Goal: Use online tool/utility: Utilize a website feature to perform a specific function

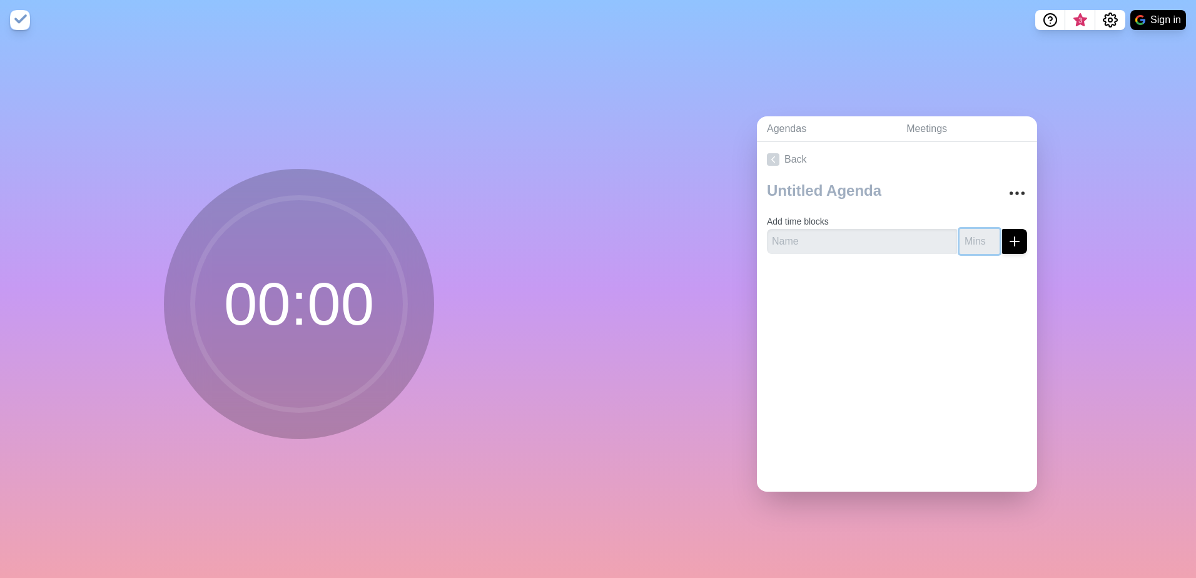
click at [960, 235] on input "number" at bounding box center [980, 241] width 40 height 25
type input "1"
click at [978, 232] on input "1" at bounding box center [980, 241] width 40 height 25
click at [928, 313] on div "Back Add time blocks 1" at bounding box center [897, 317] width 280 height 350
click at [1007, 240] on icon "submit" at bounding box center [1014, 241] width 15 height 15
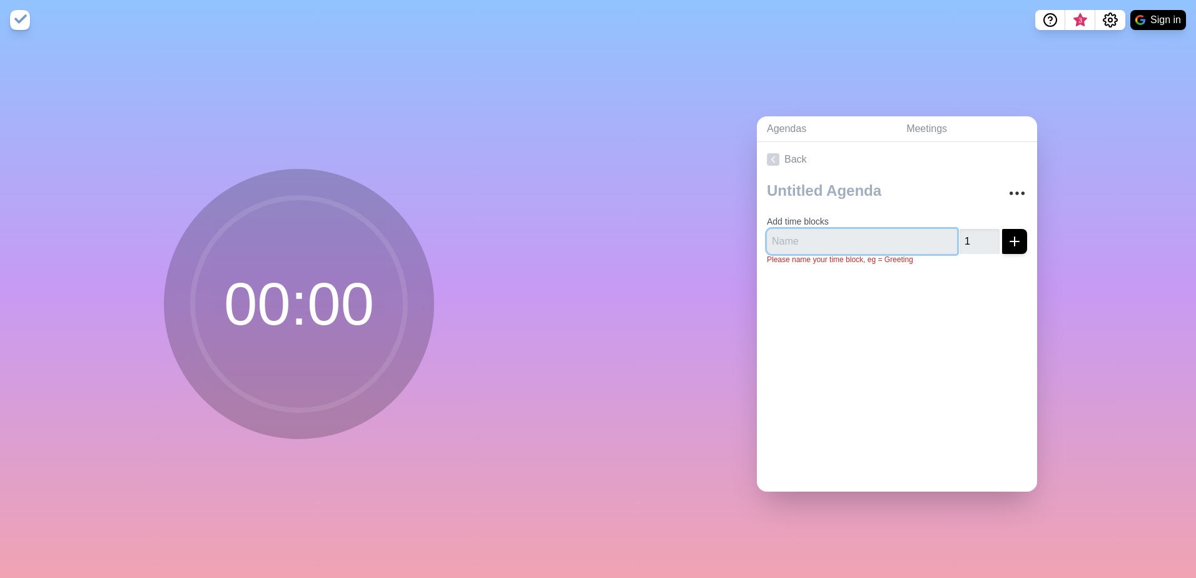
click at [864, 235] on input "text" at bounding box center [862, 241] width 190 height 25
type input "Break"
click at [1007, 243] on icon "submit" at bounding box center [1014, 241] width 15 height 15
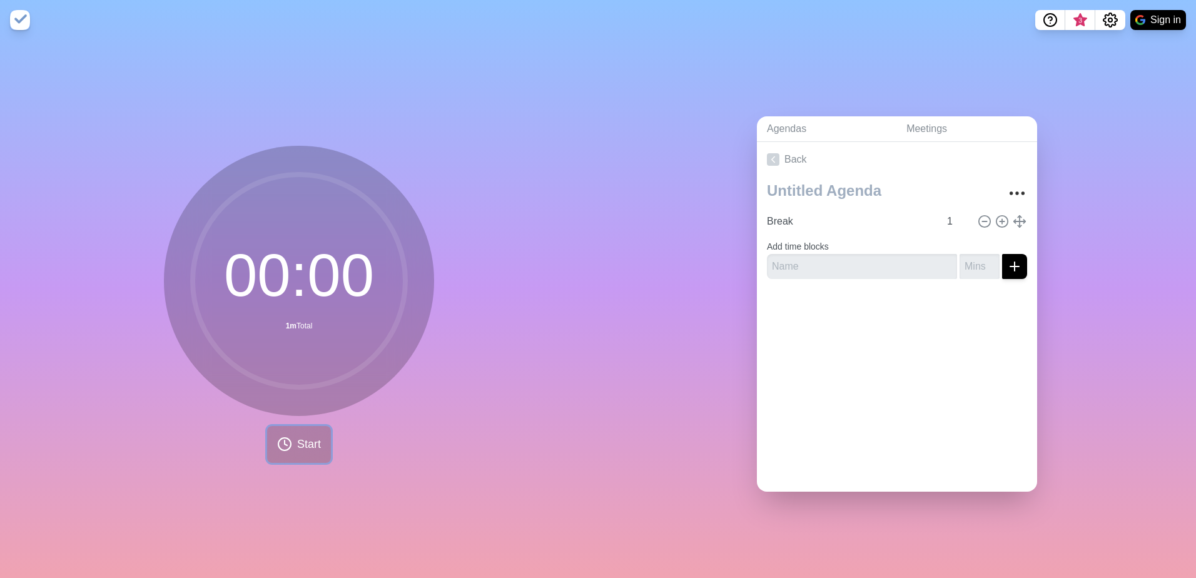
click at [306, 452] on button "Start" at bounding box center [299, 444] width 64 height 37
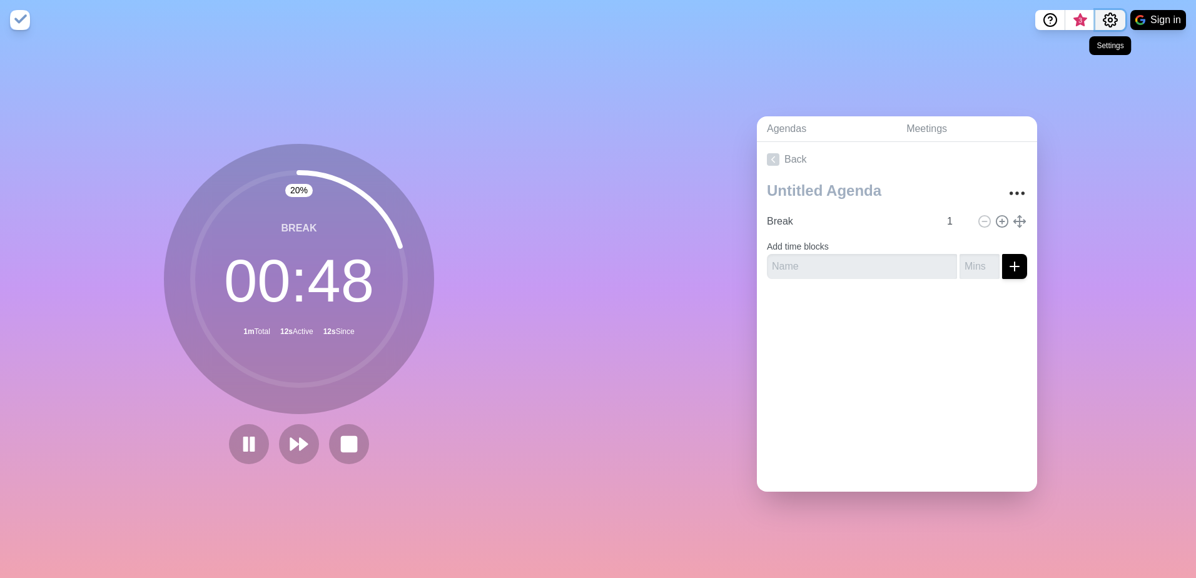
click at [1109, 17] on icon "Settings" at bounding box center [1110, 20] width 15 height 15
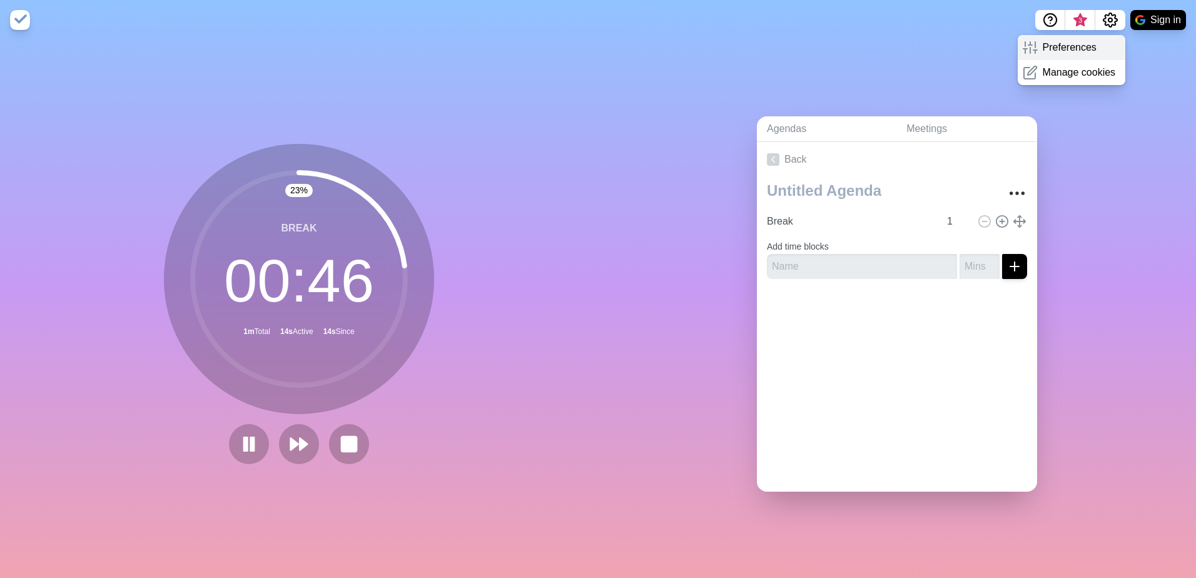
click at [1073, 47] on p "Preferences" at bounding box center [1070, 47] width 54 height 15
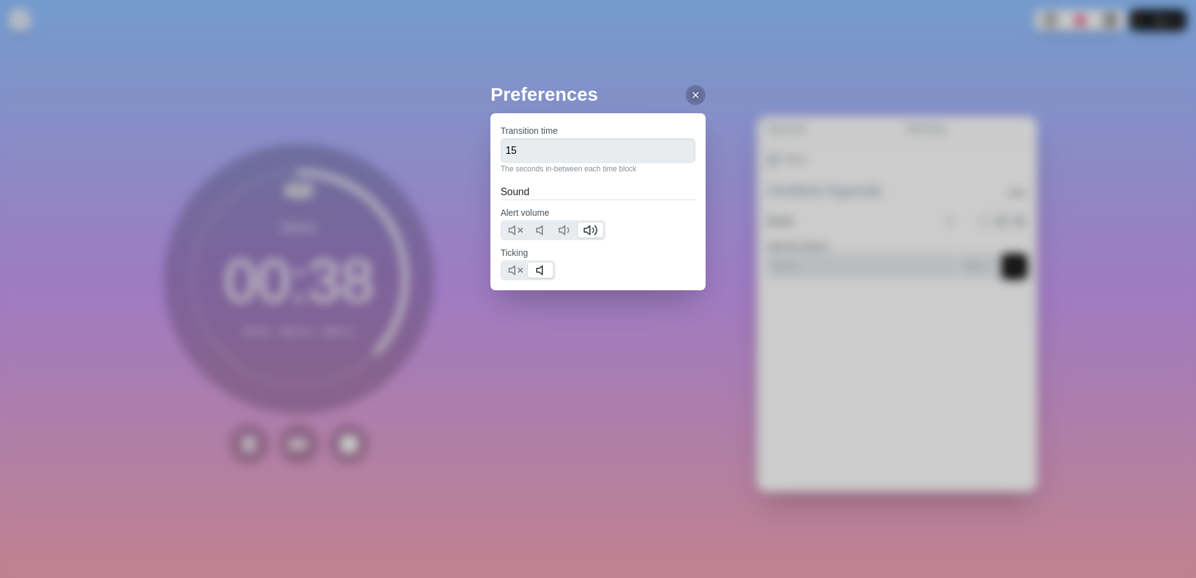
click at [690, 322] on div "Preferences Transition time 15 The seconds in-between each time block Sound Ale…" at bounding box center [598, 210] width 215 height 260
click at [691, 93] on div at bounding box center [696, 95] width 20 height 20
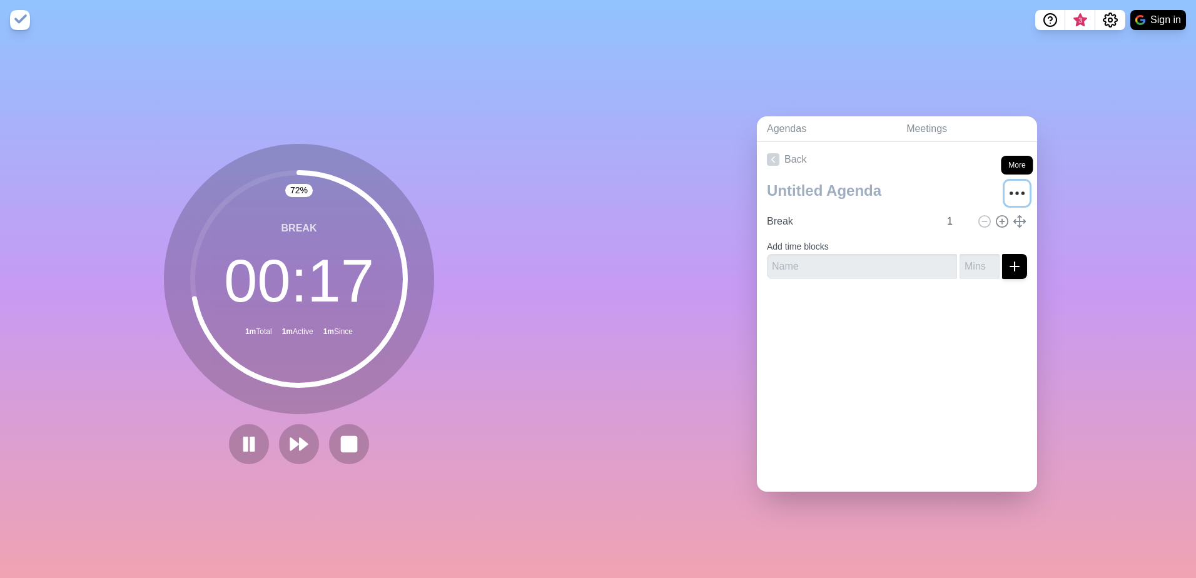
click at [1007, 185] on icon "More" at bounding box center [1017, 193] width 20 height 20
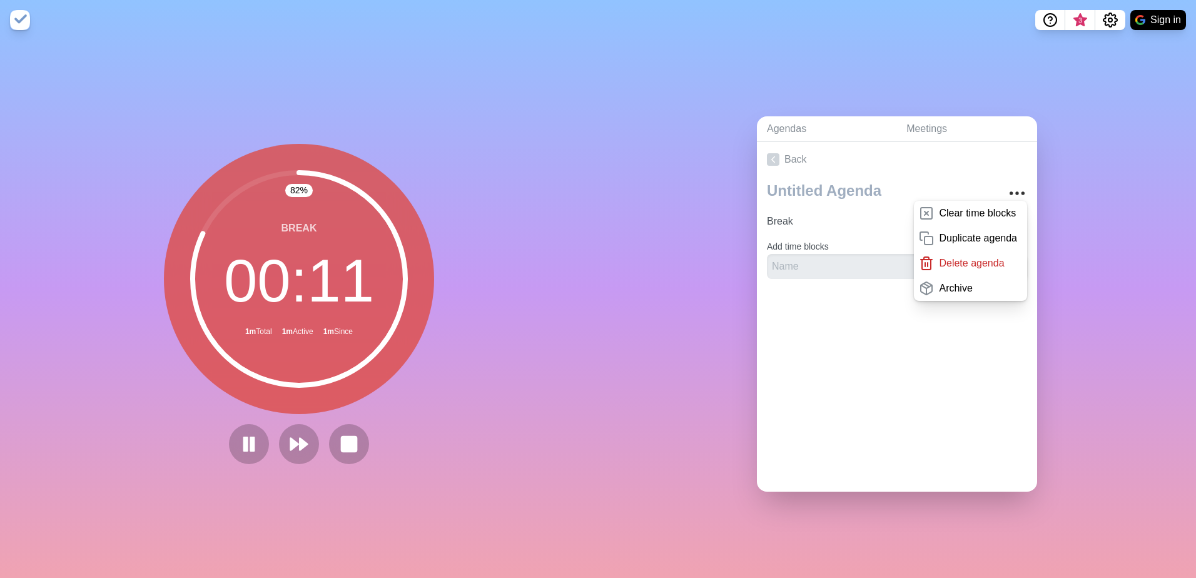
click at [839, 408] on div "Back Clear time blocks Duplicate agenda Delete agenda Archive Break 1 Add time …" at bounding box center [897, 317] width 280 height 350
click at [812, 262] on input "text" at bounding box center [862, 266] width 190 height 25
click at [873, 373] on div "Back Clear time blocks Duplicate agenda Delete agenda Archive Break 1 Add time …" at bounding box center [897, 317] width 280 height 350
click at [941, 324] on div at bounding box center [897, 314] width 280 height 50
click at [1007, 188] on icon "More" at bounding box center [1017, 193] width 20 height 20
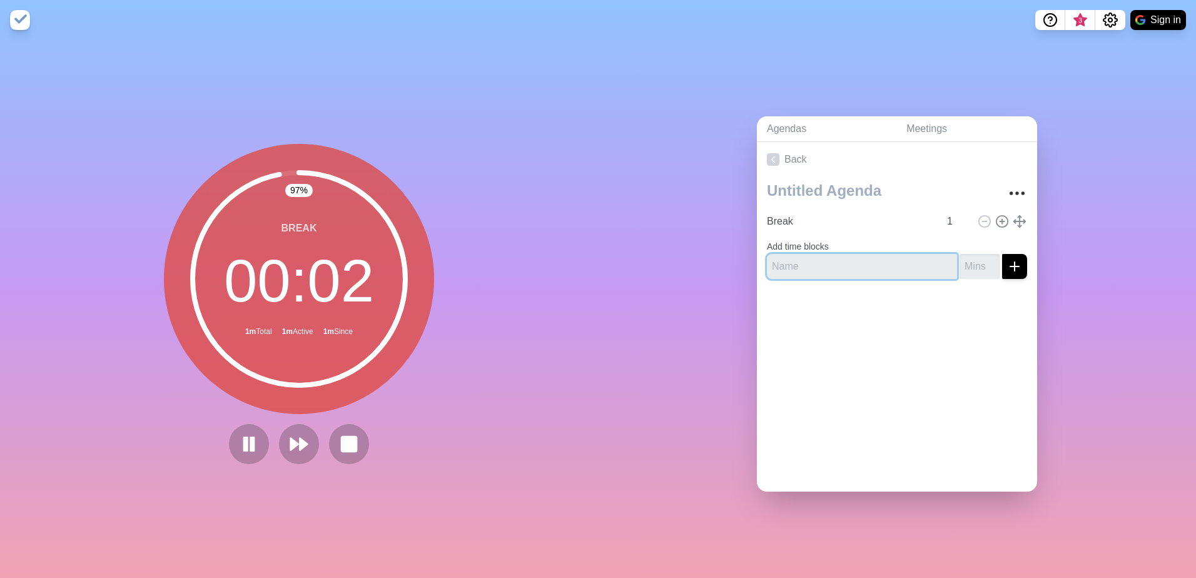
click at [807, 262] on input "text" at bounding box center [862, 266] width 190 height 25
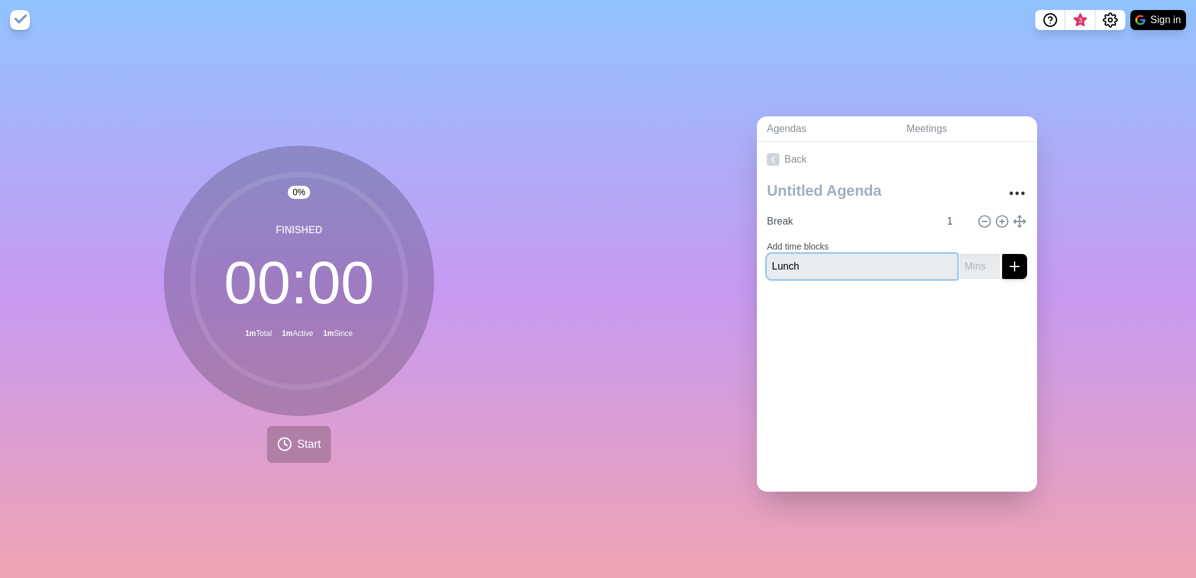
type input "Lunch"
click at [961, 257] on input "number" at bounding box center [980, 266] width 40 height 25
type input "30"
click at [1007, 264] on icon "submit" at bounding box center [1014, 266] width 15 height 15
click at [775, 244] on input "Lunch" at bounding box center [851, 246] width 178 height 25
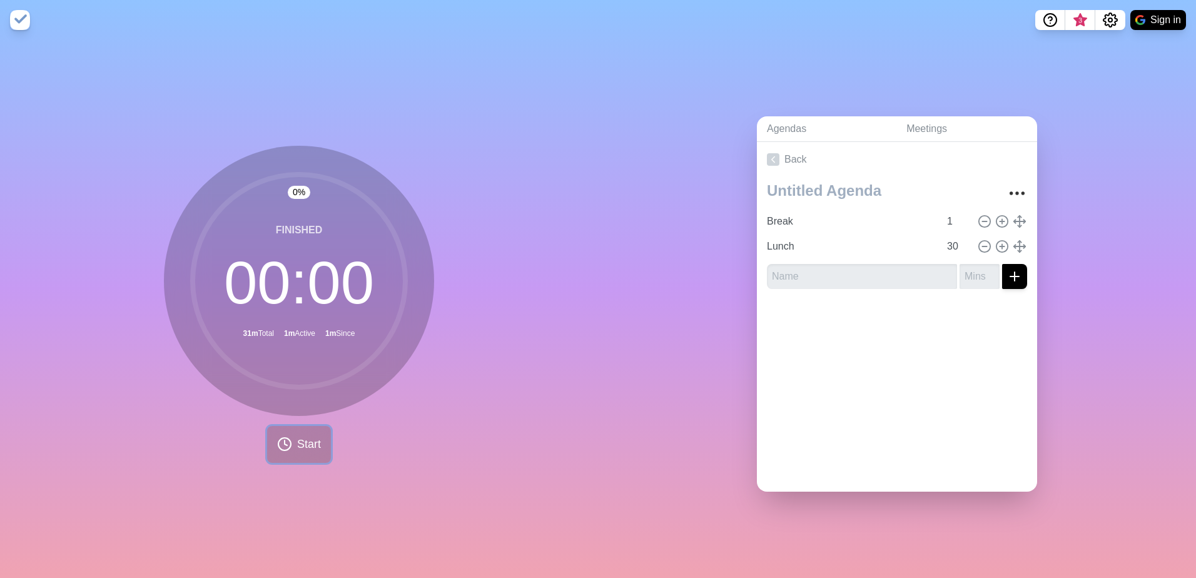
click at [297, 437] on span "Start" at bounding box center [309, 444] width 24 height 17
click at [297, 228] on circle at bounding box center [299, 279] width 213 height 213
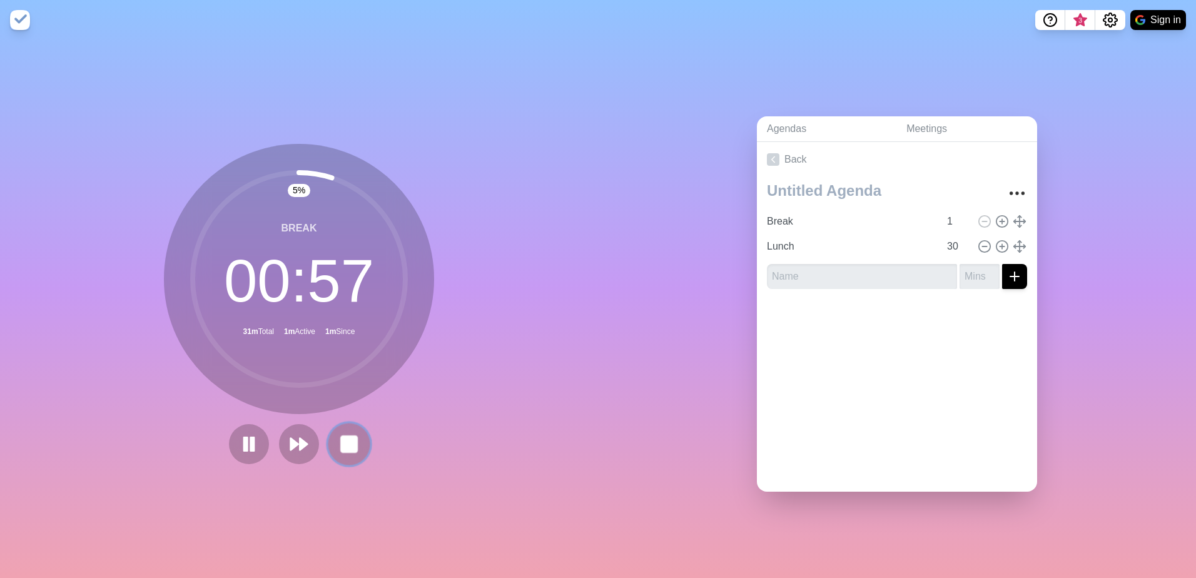
click at [344, 442] on rect at bounding box center [349, 444] width 16 height 16
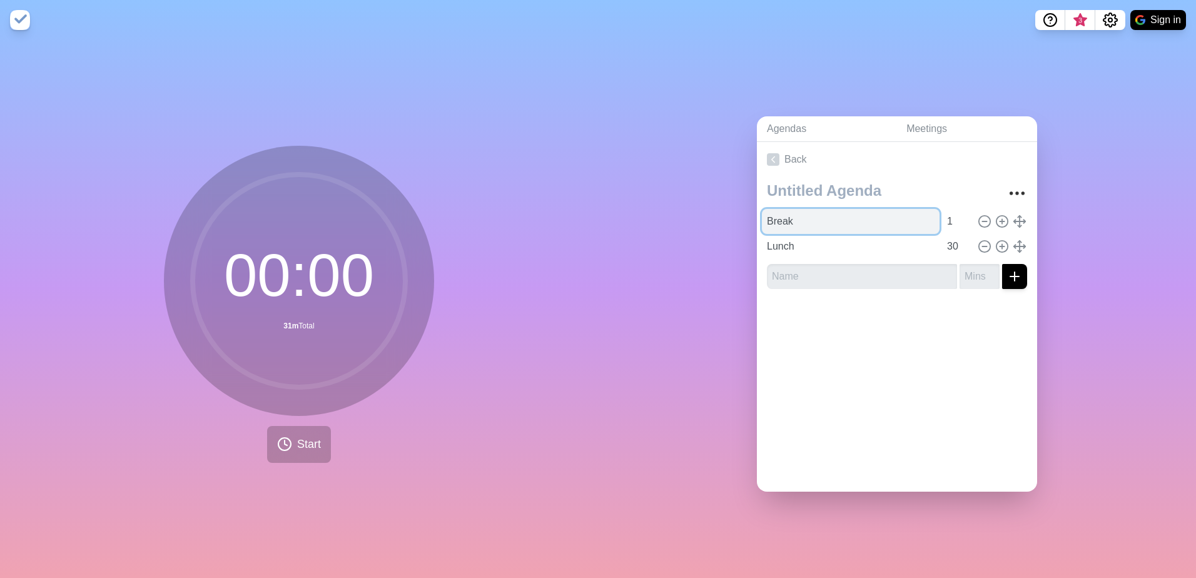
click at [895, 217] on input "Break" at bounding box center [851, 221] width 178 height 25
click at [879, 244] on input "Lunch" at bounding box center [851, 246] width 178 height 25
click at [296, 452] on button "Start" at bounding box center [299, 444] width 64 height 37
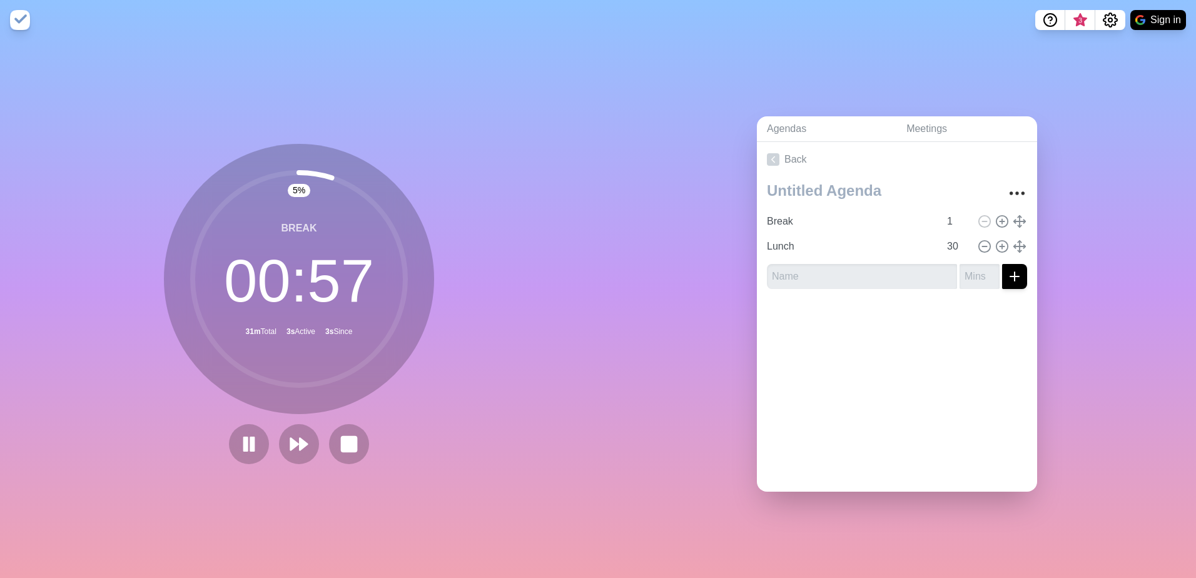
click at [294, 325] on circle at bounding box center [299, 279] width 213 height 213
click at [294, 447] on icon at bounding box center [298, 444] width 21 height 21
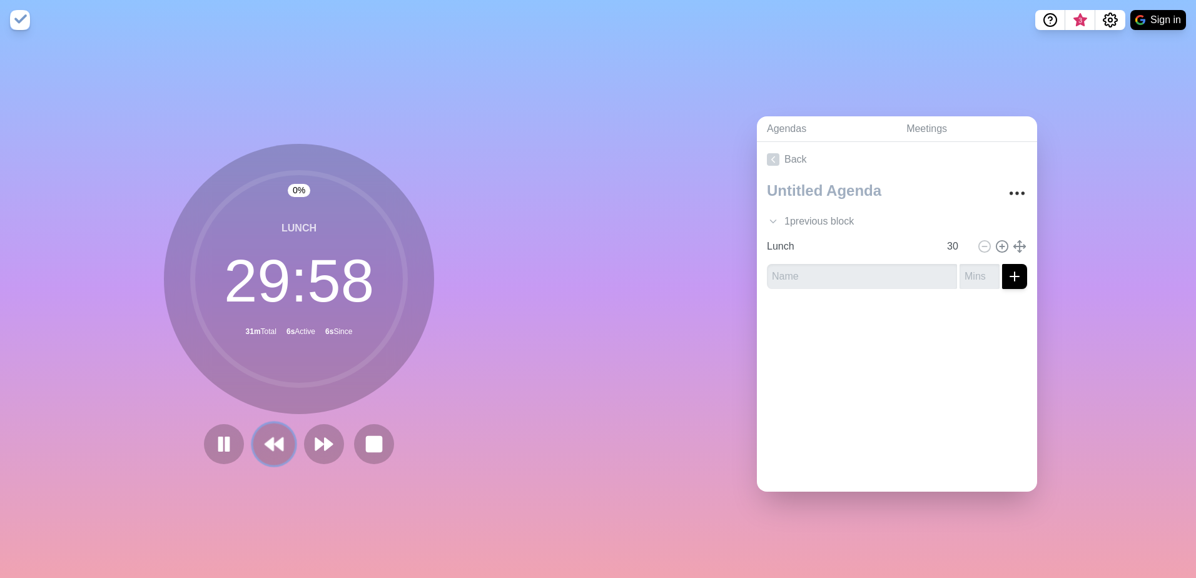
click at [263, 446] on icon at bounding box center [273, 444] width 21 height 21
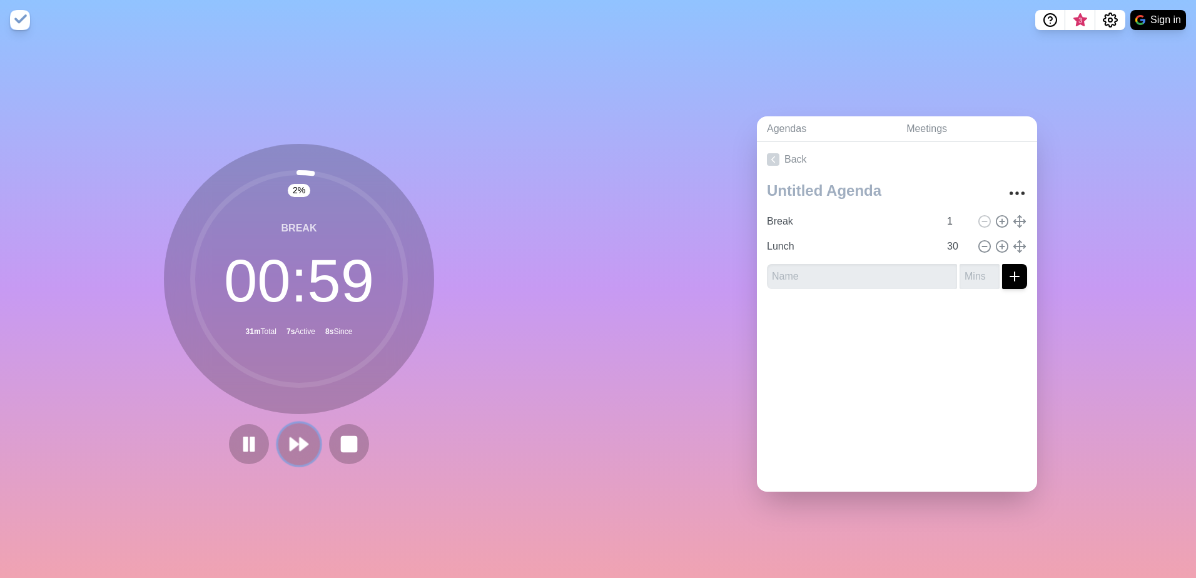
click at [290, 441] on polygon at bounding box center [294, 444] width 8 height 13
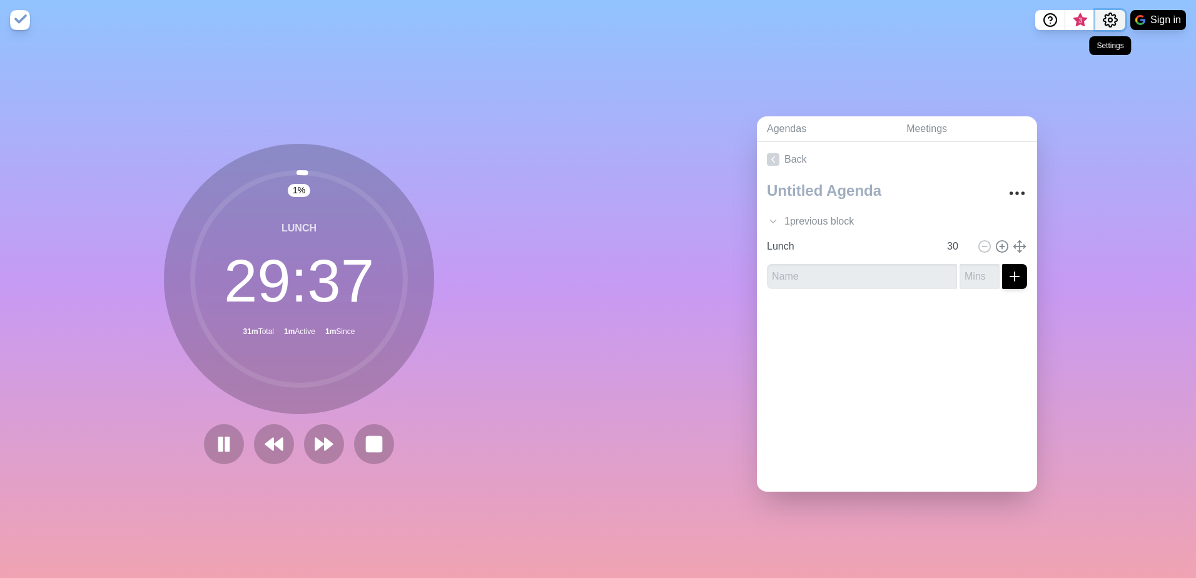
click at [1113, 21] on icon "Settings" at bounding box center [1110, 20] width 15 height 15
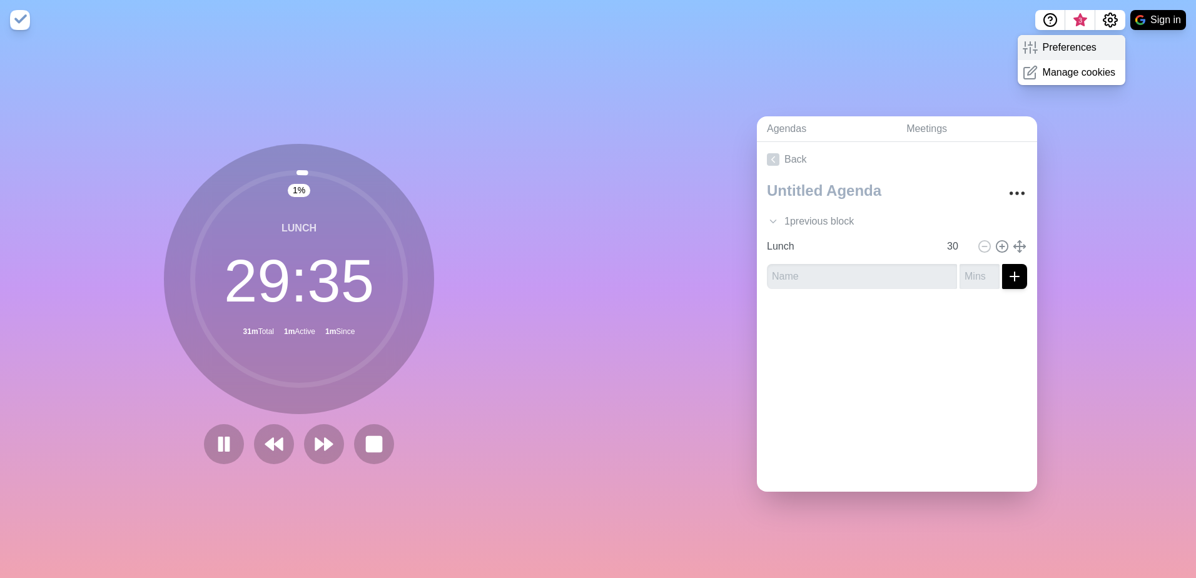
click at [1098, 51] on div "Preferences" at bounding box center [1072, 47] width 108 height 25
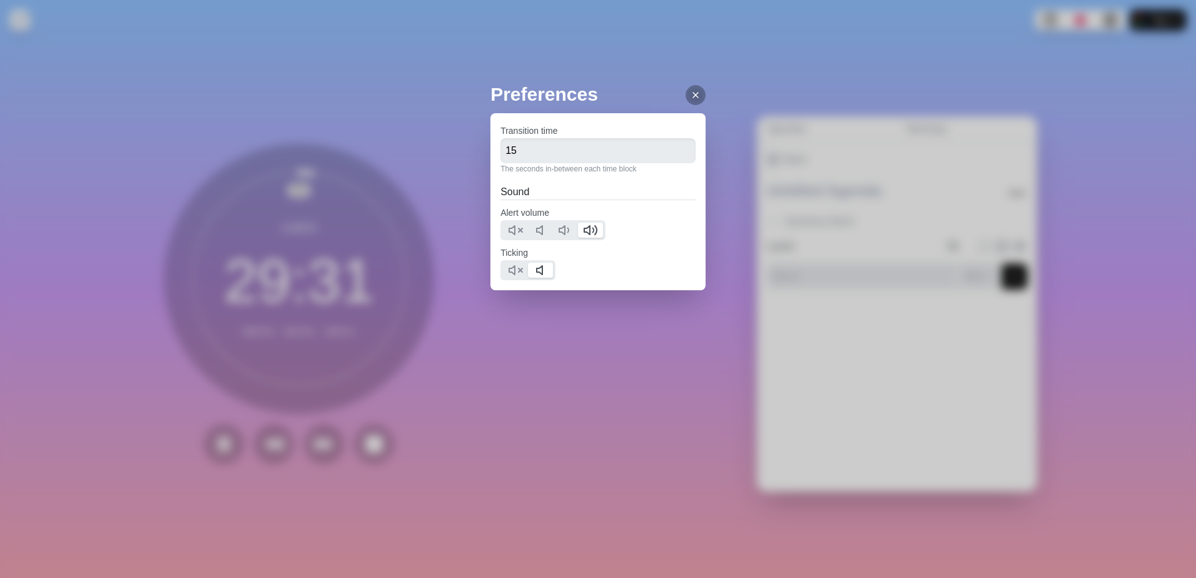
click at [691, 91] on icon at bounding box center [696, 95] width 10 height 10
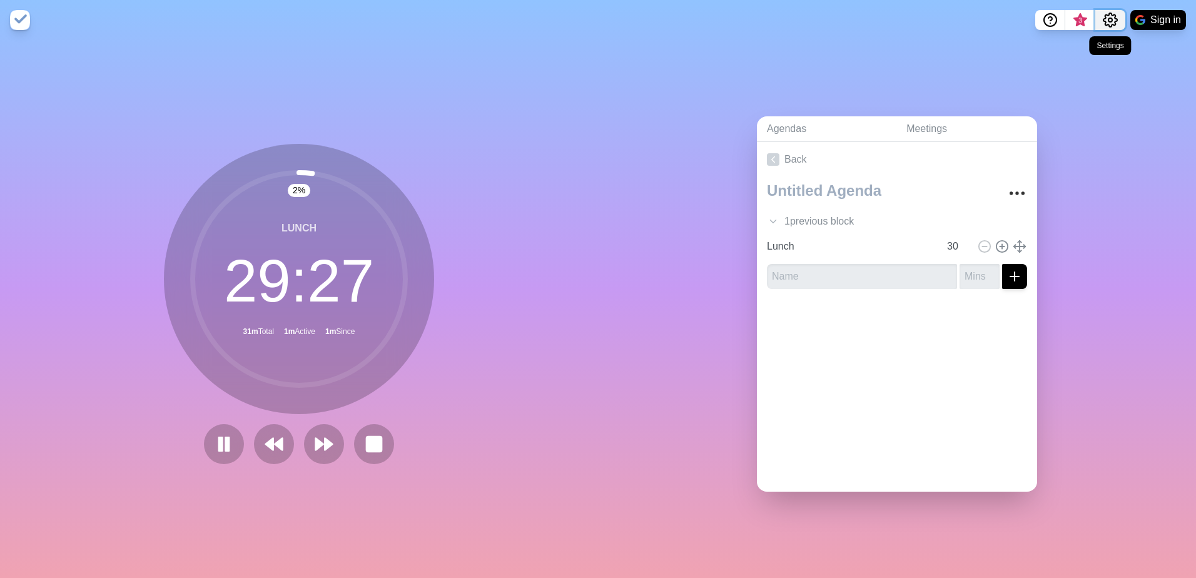
click at [1113, 18] on icon "Settings" at bounding box center [1110, 20] width 15 height 15
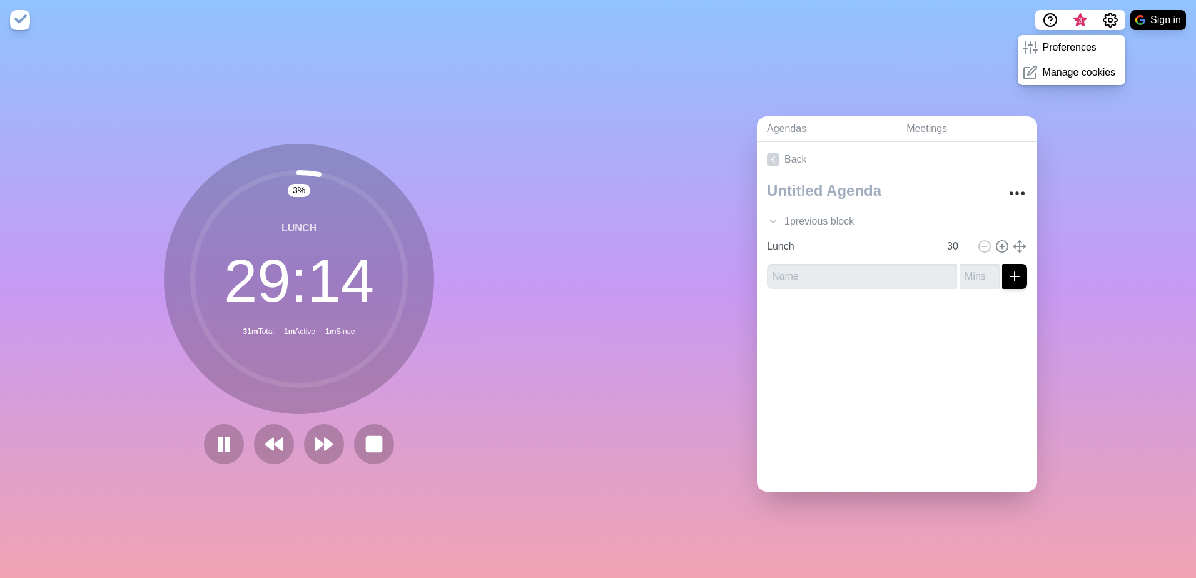
click at [18, 25] on img at bounding box center [20, 20] width 20 height 20
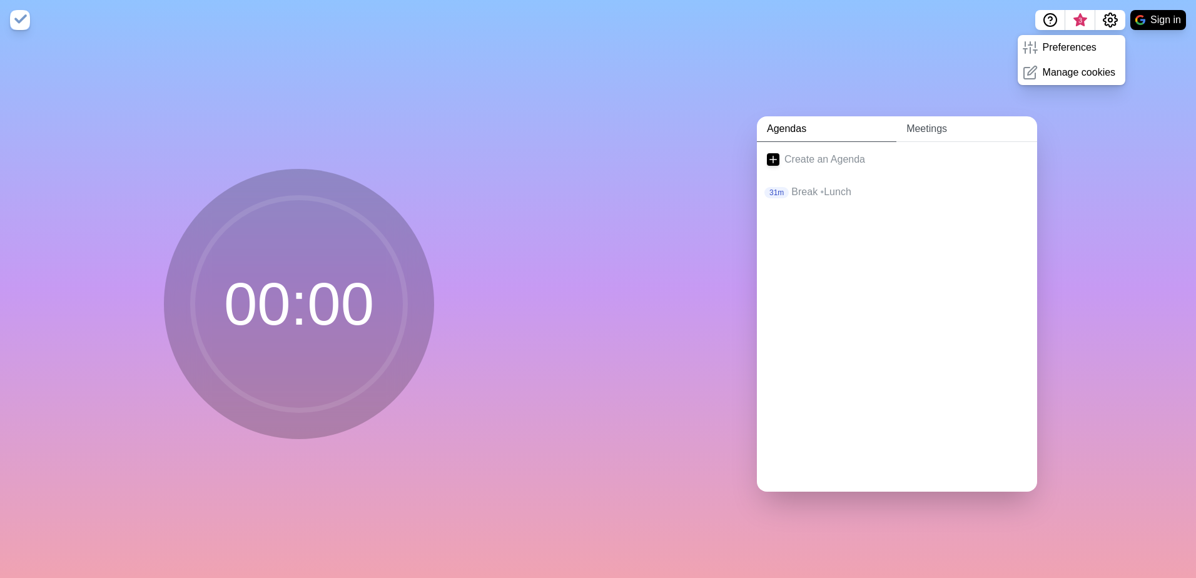
click at [926, 135] on link "Meetings" at bounding box center [967, 129] width 141 height 26
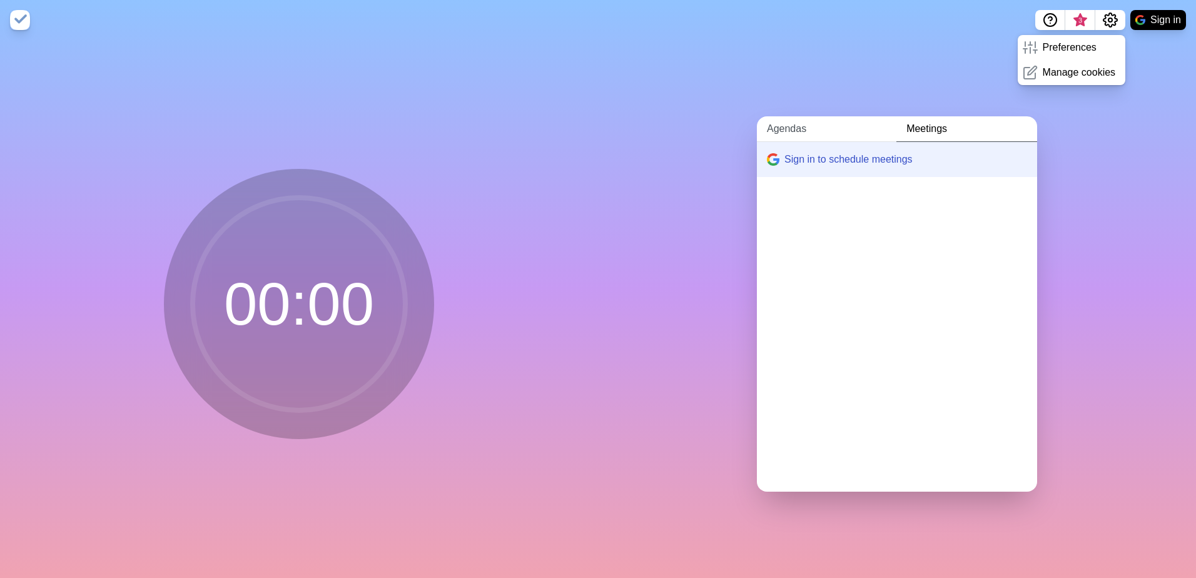
click at [783, 133] on link "Agendas" at bounding box center [827, 129] width 140 height 26
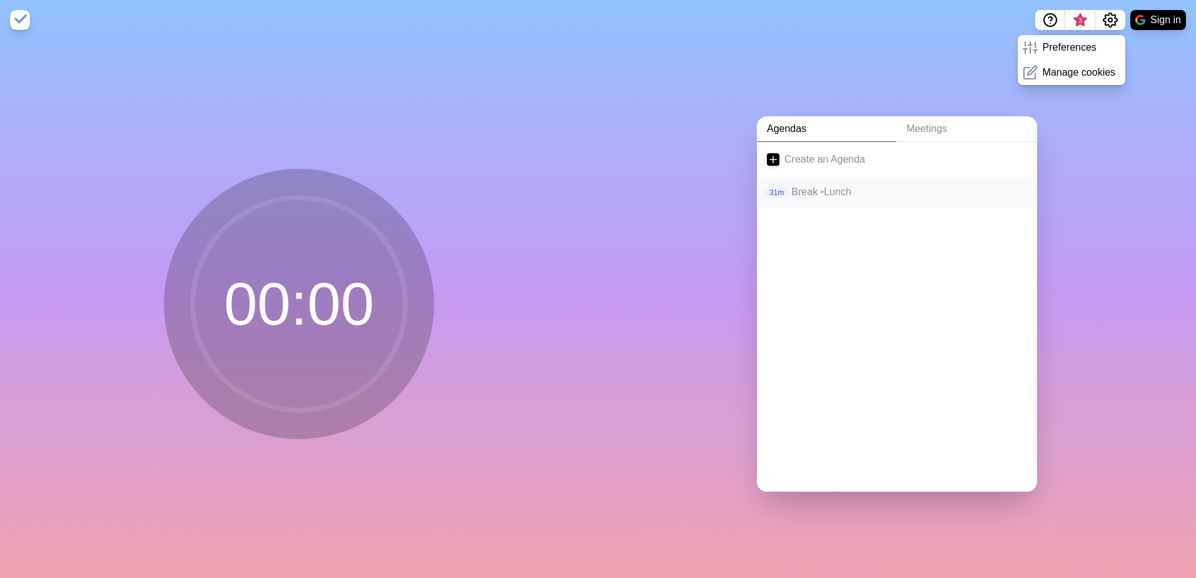
click at [929, 189] on p "Break • Lunch" at bounding box center [910, 192] width 236 height 15
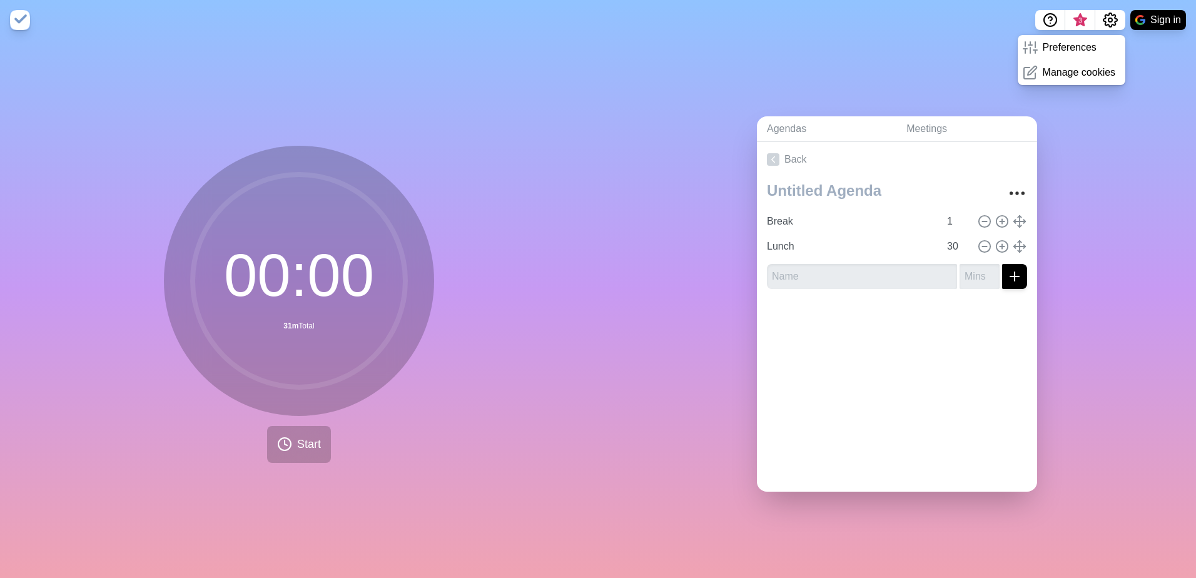
click at [456, 354] on div "00 : 00 31m Total Start" at bounding box center [299, 309] width 598 height 538
click at [302, 436] on span "Start" at bounding box center [309, 444] width 24 height 17
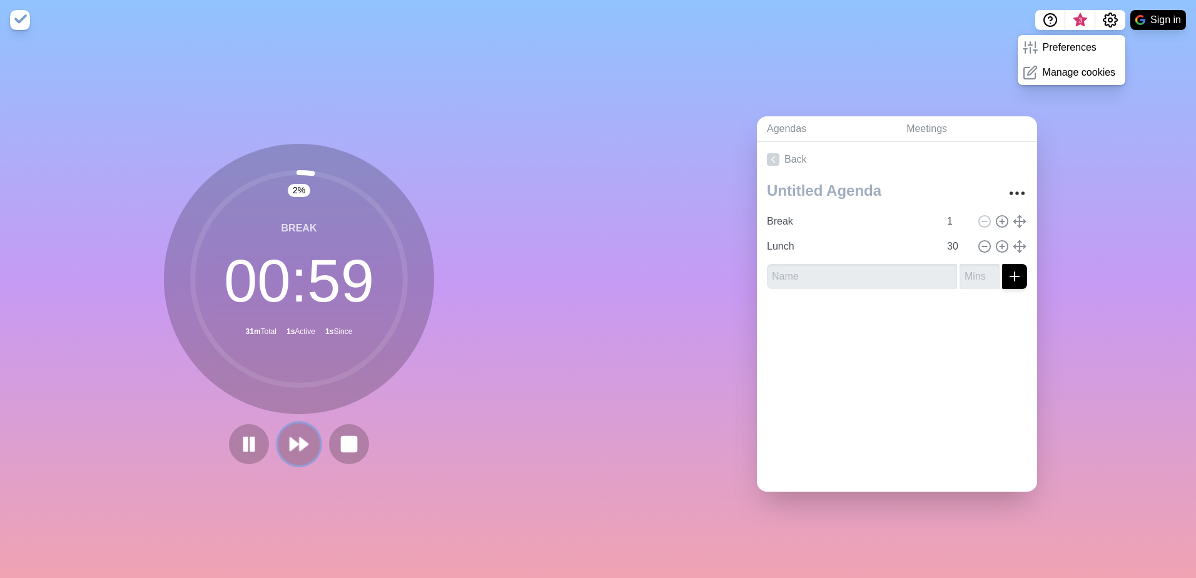
click at [293, 437] on icon at bounding box center [298, 444] width 21 height 21
